Goal: Information Seeking & Learning: Find specific page/section

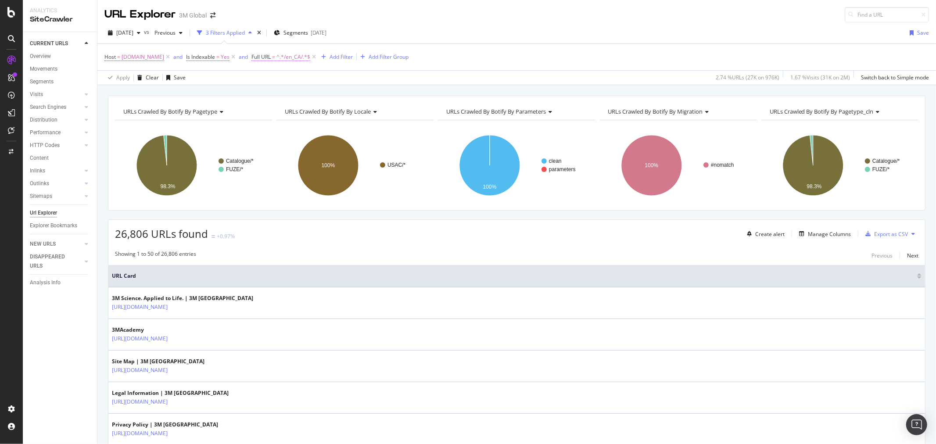
click at [296, 59] on span "^.*/en_CA/.*$" at bounding box center [293, 57] width 34 height 12
click at [273, 97] on input "/en_CA/" at bounding box center [304, 94] width 83 height 14
click at [273, 93] on input "/en_CA/" at bounding box center [304, 94] width 83 height 14
type input "/fr_CA/"
click at [349, 110] on div "Apply" at bounding box center [353, 112] width 14 height 7
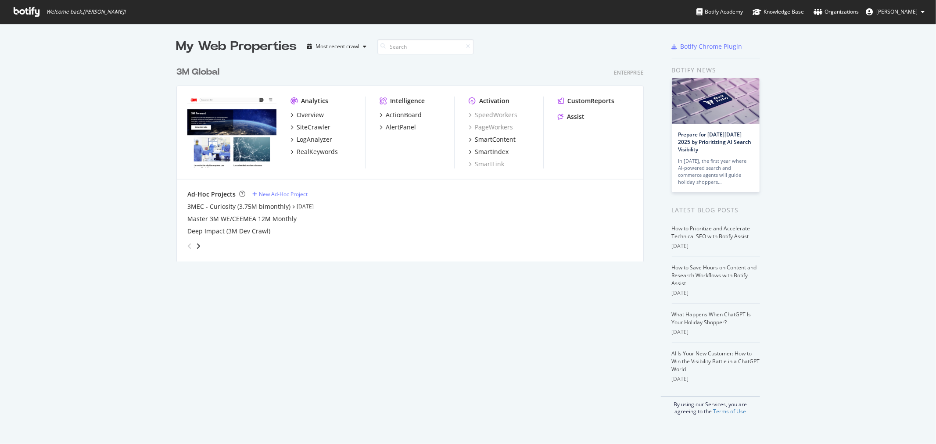
scroll to position [437, 922]
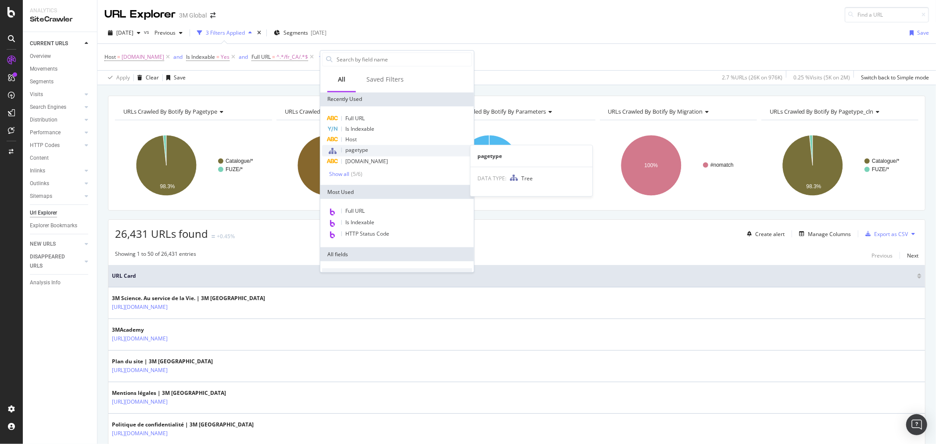
click at [373, 149] on div "pagetype" at bounding box center [397, 150] width 150 height 11
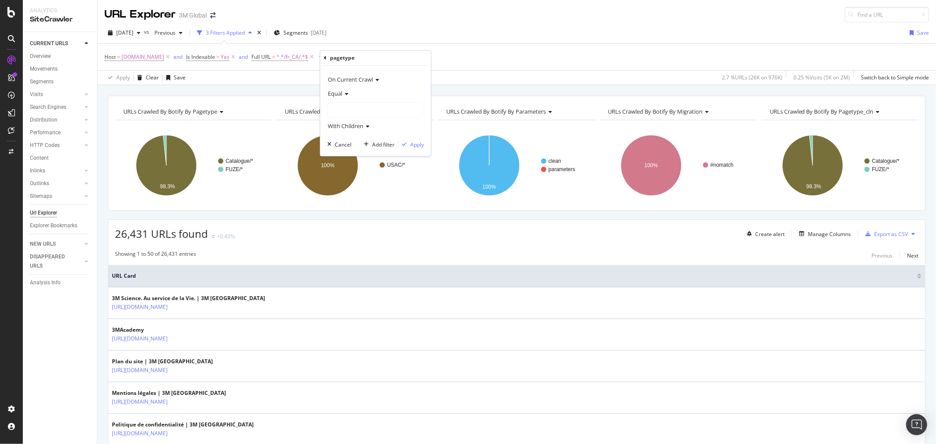
click at [363, 109] on div at bounding box center [376, 110] width 96 height 14
click at [383, 44] on div "Host = [DOMAIN_NAME] and Is Indexable = Yes and Full URL = ^.*/fr_CA/.*$ and pa…" at bounding box center [516, 57] width 825 height 26
click at [346, 58] on span "pagetype" at bounding box center [341, 56] width 23 height 7
click at [335, 55] on div "pagetype On Current Crawl Equal With Children Cancel Add filter Apply" at bounding box center [390, 101] width 111 height 105
click at [340, 54] on icon at bounding box center [339, 56] width 3 height 5
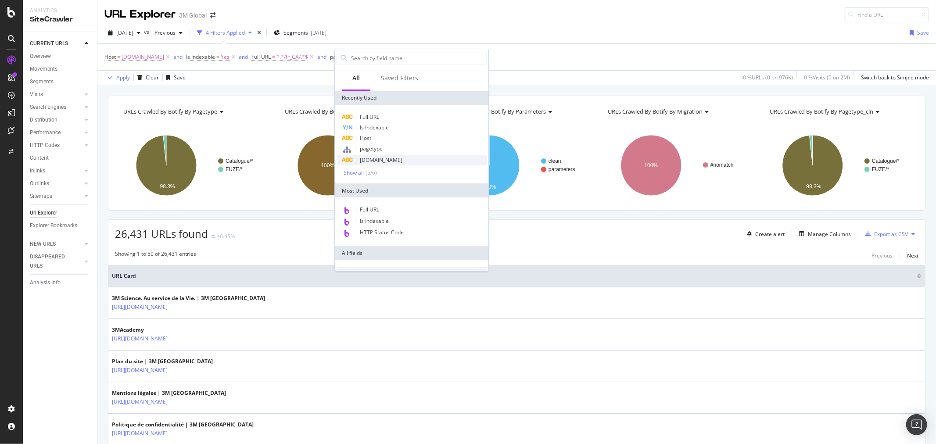
click at [391, 165] on div "[DOMAIN_NAME]" at bounding box center [412, 160] width 150 height 11
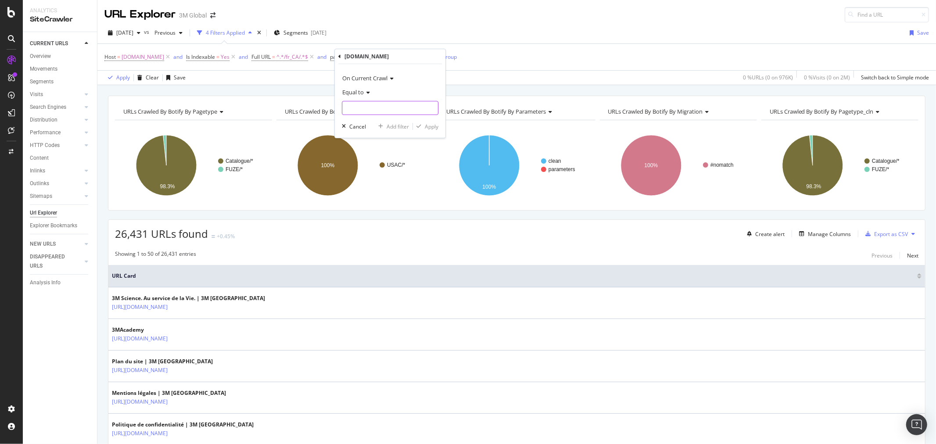
click at [383, 111] on input "text" at bounding box center [390, 108] width 96 height 14
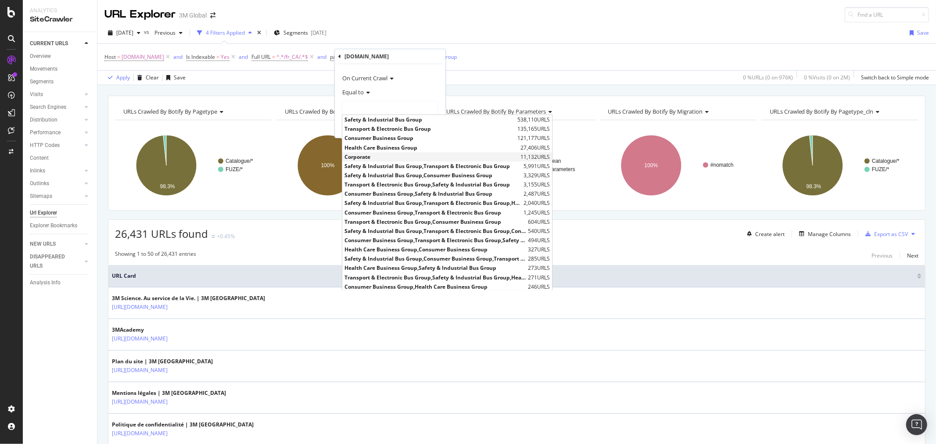
click at [370, 154] on span "Corporate" at bounding box center [431, 156] width 174 height 7
type input "Corporate"
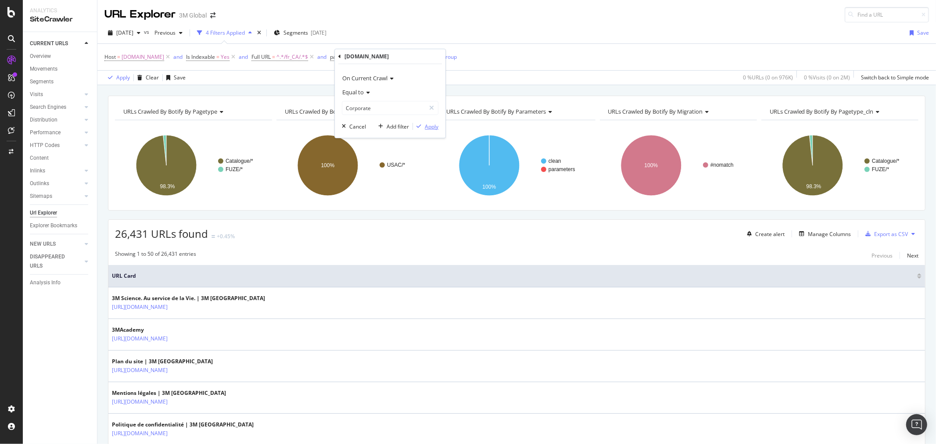
click at [434, 129] on div "Apply" at bounding box center [432, 126] width 14 height 7
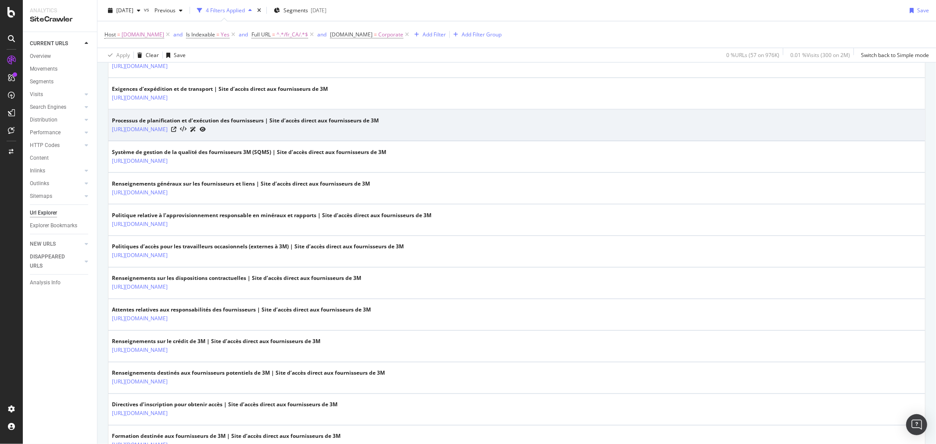
scroll to position [1170, 0]
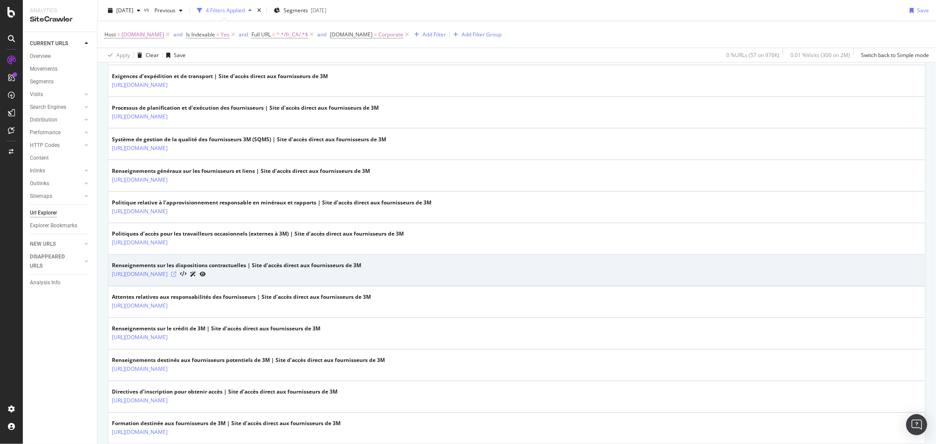
click at [176, 275] on icon at bounding box center [173, 274] width 5 height 5
